Goal: Check status: Check status

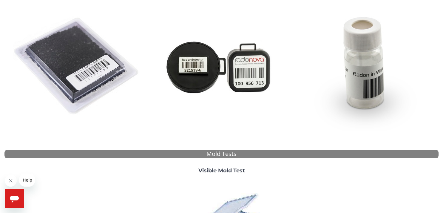
scroll to position [59, 0]
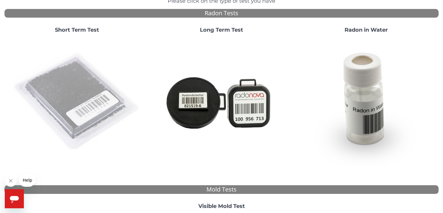
click at [89, 84] on img at bounding box center [77, 102] width 128 height 128
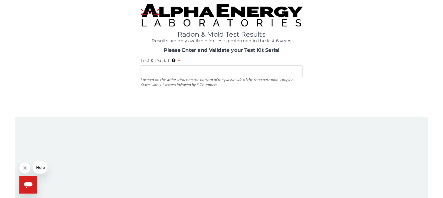
scroll to position [0, 0]
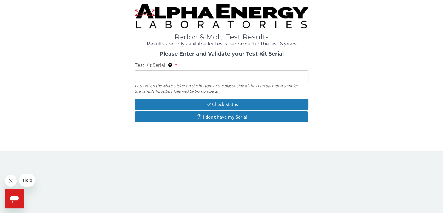
click at [221, 80] on input "Test Kit Serial Located on the white sticker on the bottom of the plastic side …" at bounding box center [222, 76] width 174 height 13
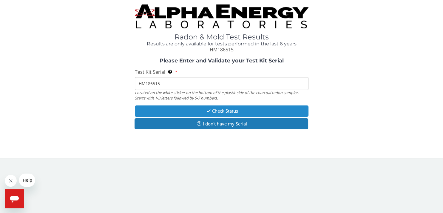
type input "HM186515"
click at [221, 110] on button "Check Status" at bounding box center [222, 110] width 174 height 11
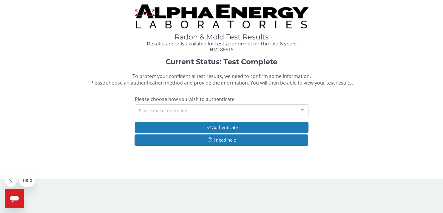
click at [302, 111] on div at bounding box center [302, 109] width 12 height 11
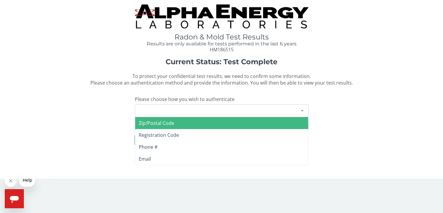
click at [170, 126] on span "Zip/Postal Code" at bounding box center [156, 123] width 35 height 7
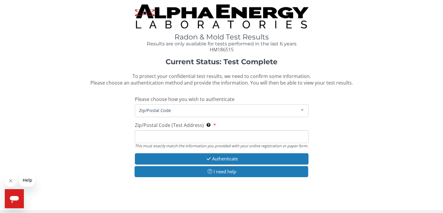
click at [173, 134] on input "Zip/Postal Code (Test Address) This must exactly match the information you prov…" at bounding box center [222, 136] width 174 height 13
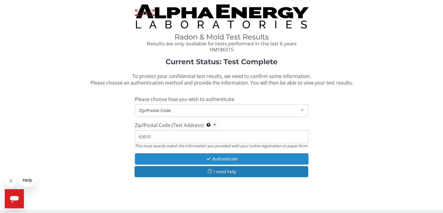
type input "63010"
click at [238, 163] on button "Authenticate" at bounding box center [222, 158] width 174 height 11
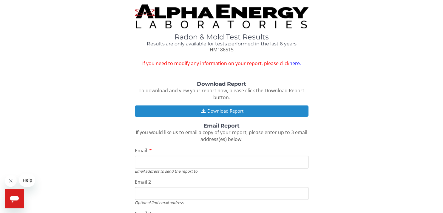
click at [234, 110] on button "Download Report" at bounding box center [222, 110] width 174 height 11
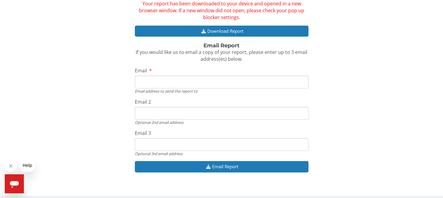
scroll to position [109, 0]
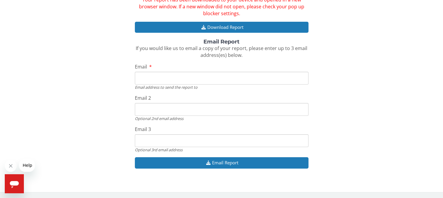
click at [223, 79] on input "Email" at bounding box center [222, 78] width 174 height 13
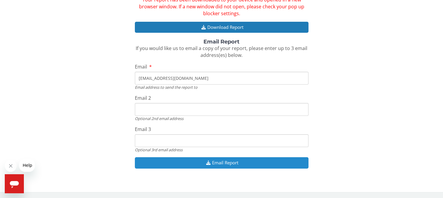
type input "[EMAIL_ADDRESS][DOMAIN_NAME]"
click at [239, 163] on button "Email Report" at bounding box center [222, 163] width 174 height 11
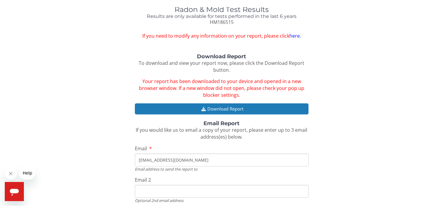
scroll to position [0, 0]
